Goal: Communication & Community: Share content

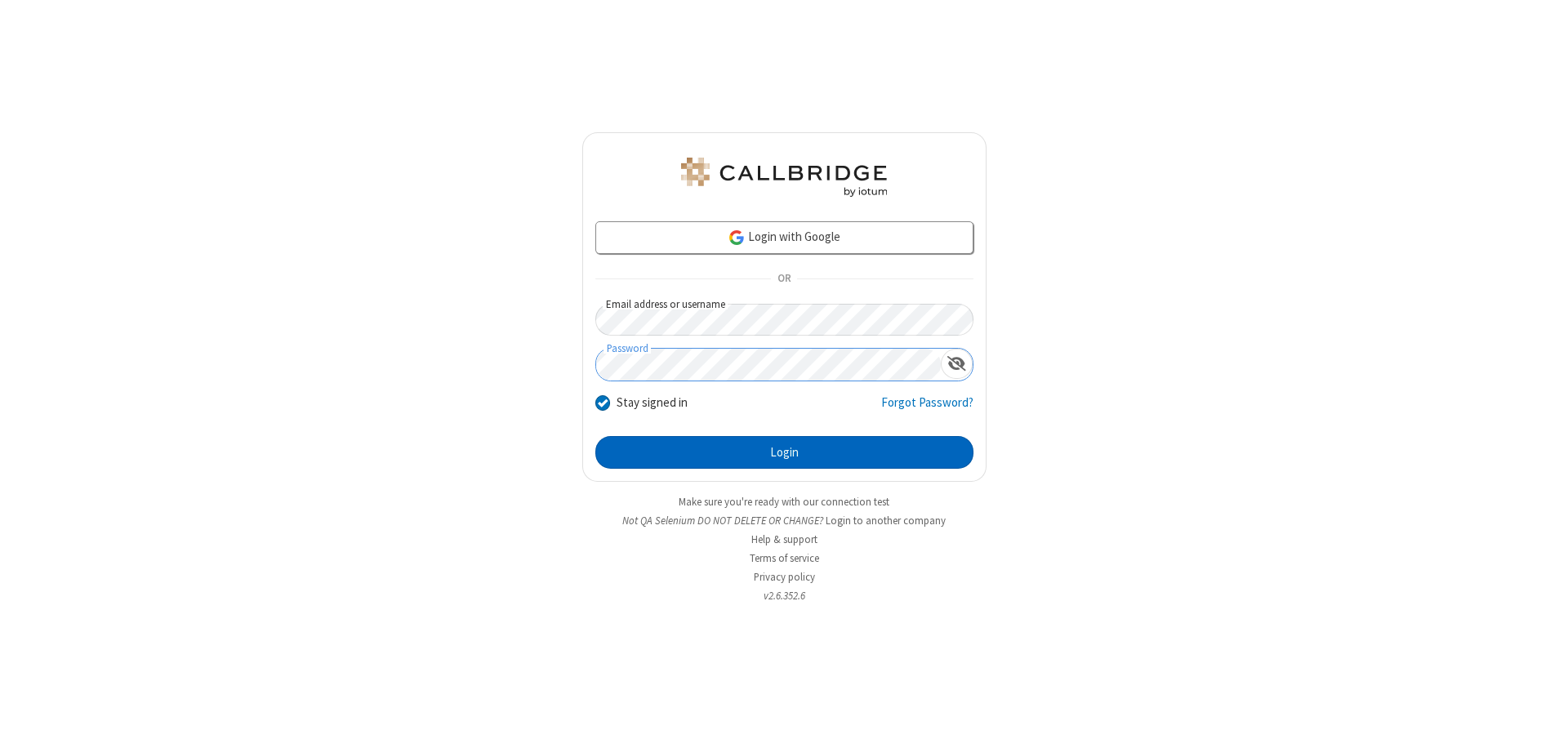
click at [784, 453] on button "Login" at bounding box center [784, 452] width 378 height 33
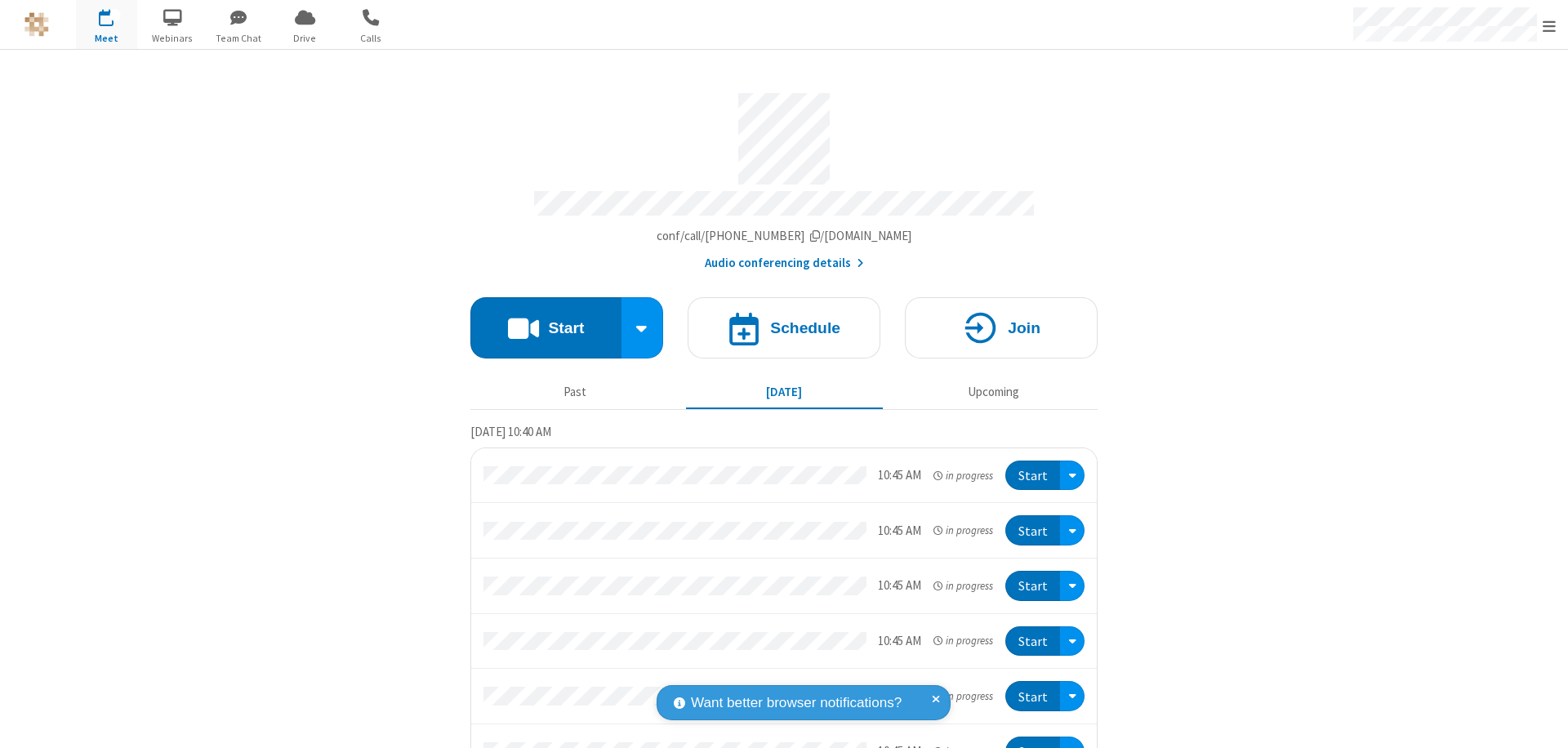
click at [539, 320] on button "Start" at bounding box center [546, 327] width 151 height 61
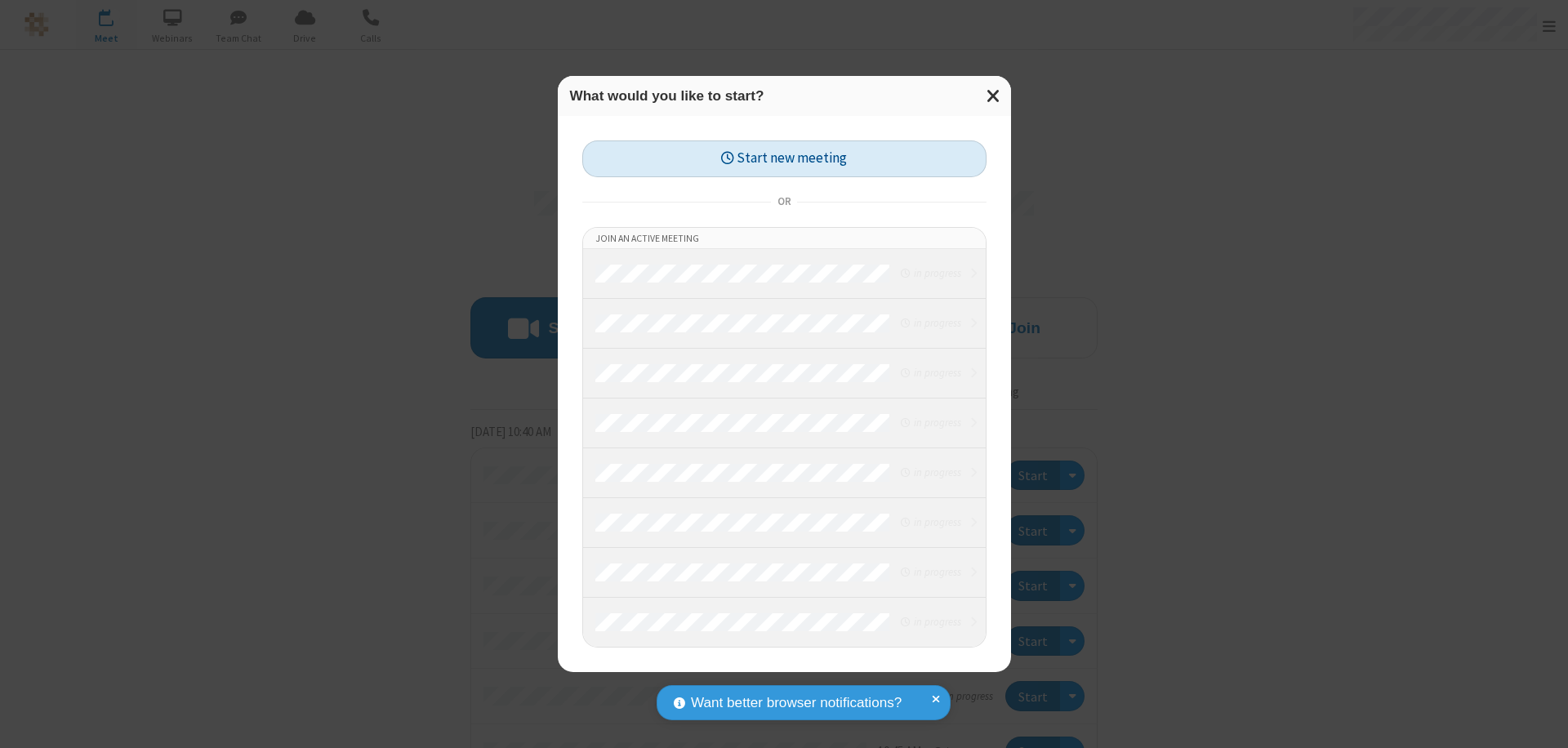
click at [784, 159] on button "Start new meeting" at bounding box center [784, 159] width 404 height 37
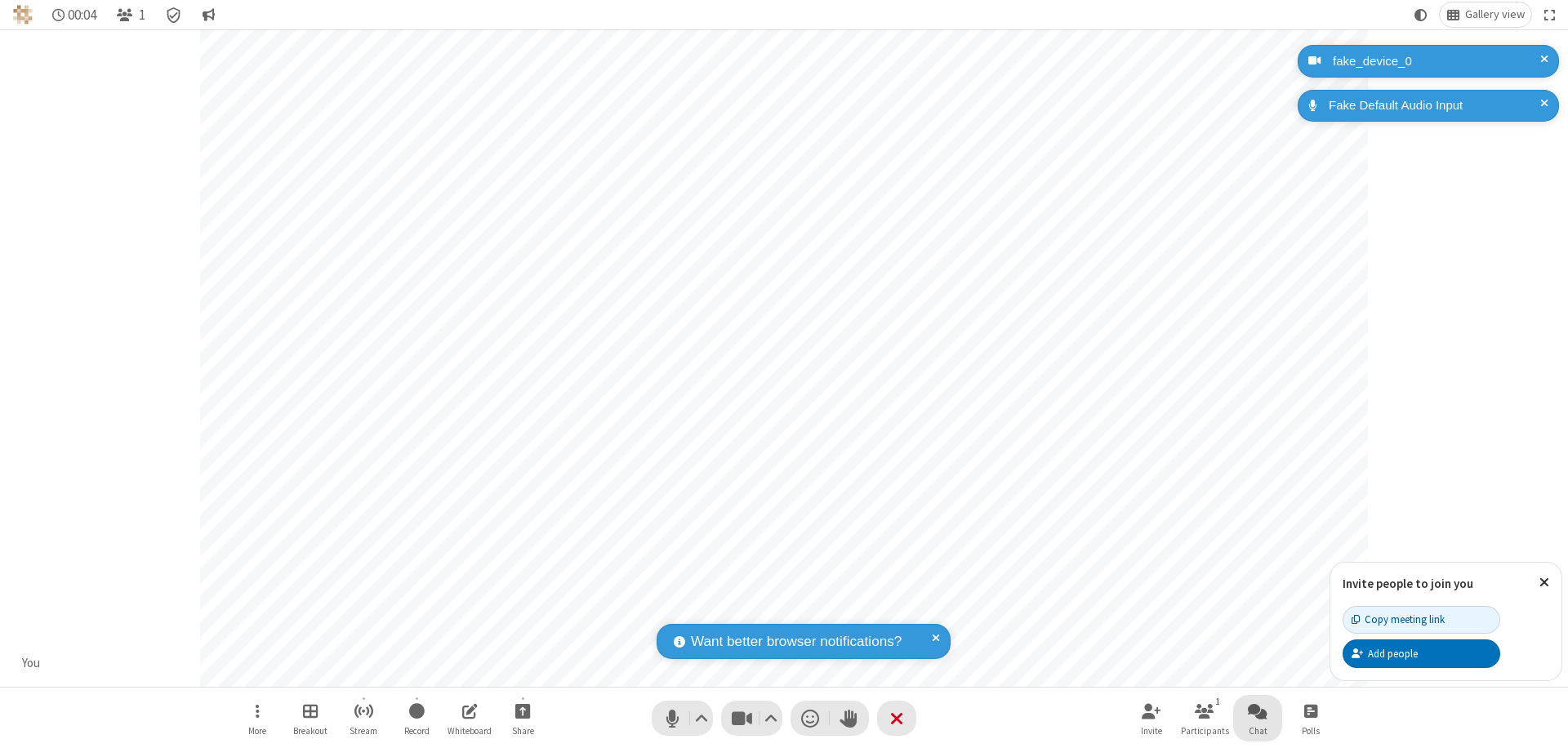
click at [1258, 710] on span "Open chat" at bounding box center [1258, 711] width 20 height 20
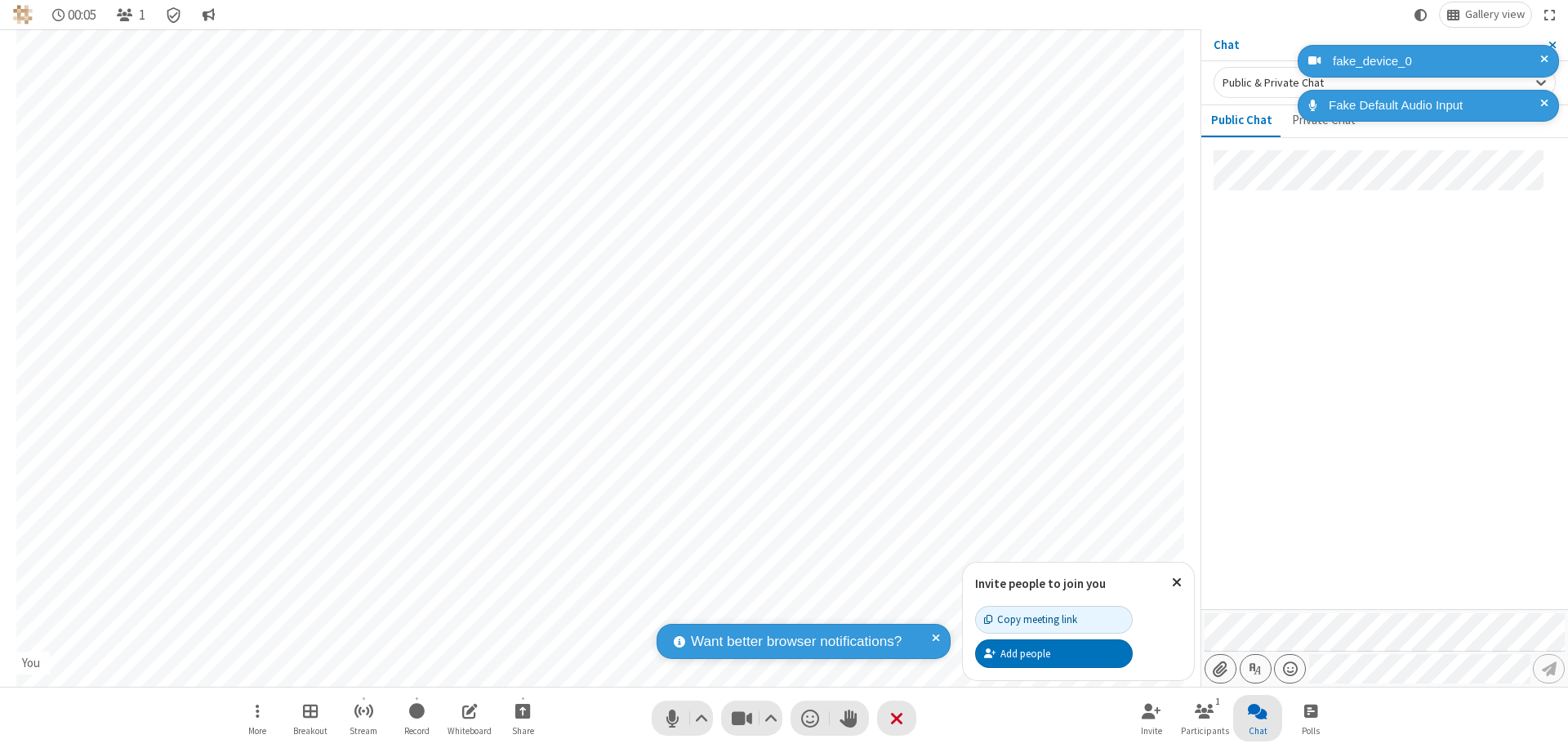
type input "C:\fakepath\doc_test.docx"
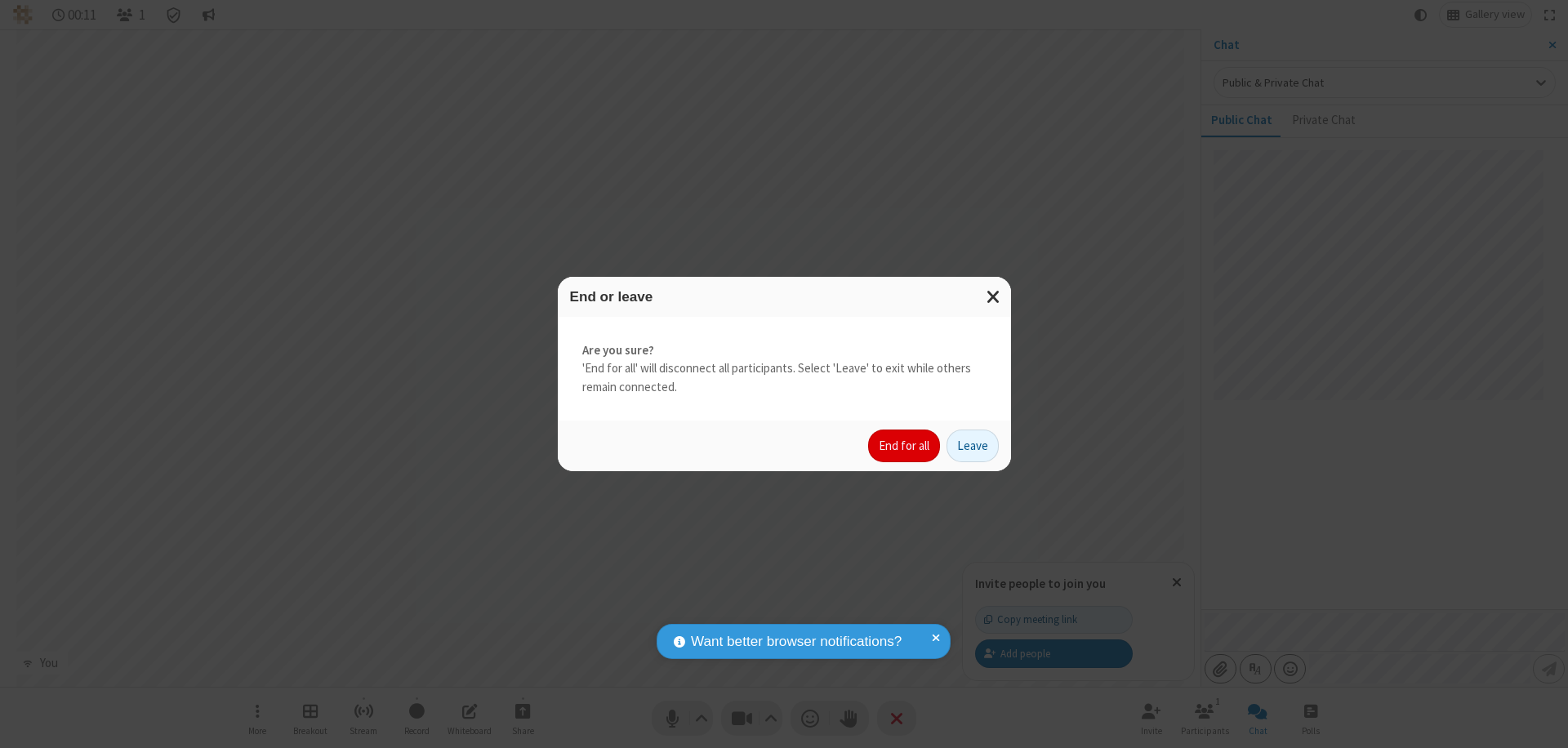
click at [905, 446] on button "End for all" at bounding box center [904, 446] width 72 height 33
